Goal: Find specific page/section: Find specific page/section

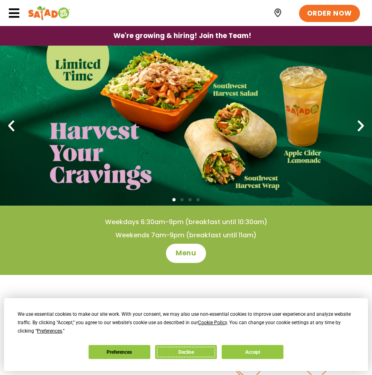
click at [217, 345] on button "Decline" at bounding box center [186, 352] width 62 height 14
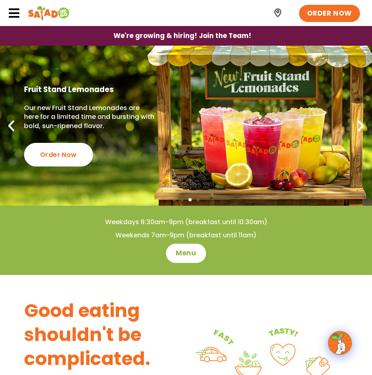
click at [12, 12] on icon at bounding box center [14, 13] width 12 height 12
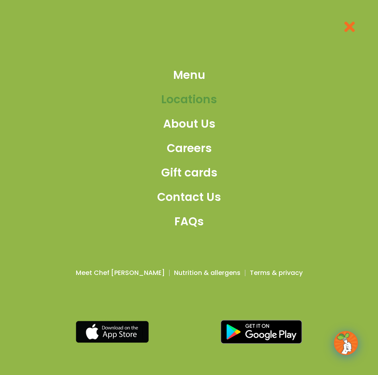
click at [181, 100] on span "Locations" at bounding box center [189, 99] width 56 height 17
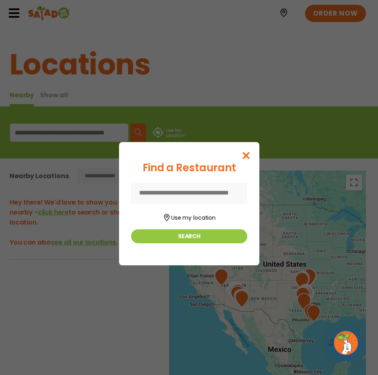
click at [191, 192] on input at bounding box center [189, 193] width 116 height 21
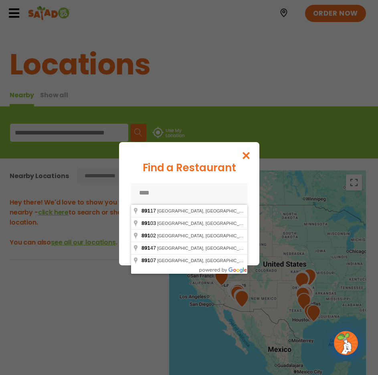
type input "*****"
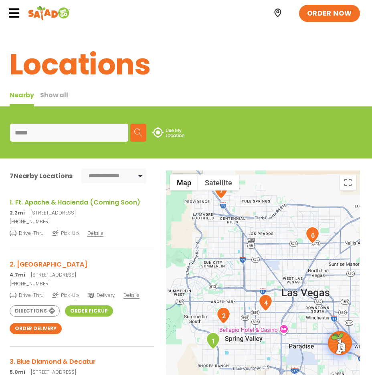
click at [76, 204] on h3 "1. Ft. Apache & Hacienda (Coming Soon)" at bounding box center [82, 202] width 144 height 10
